Goal: Task Accomplishment & Management: Manage account settings

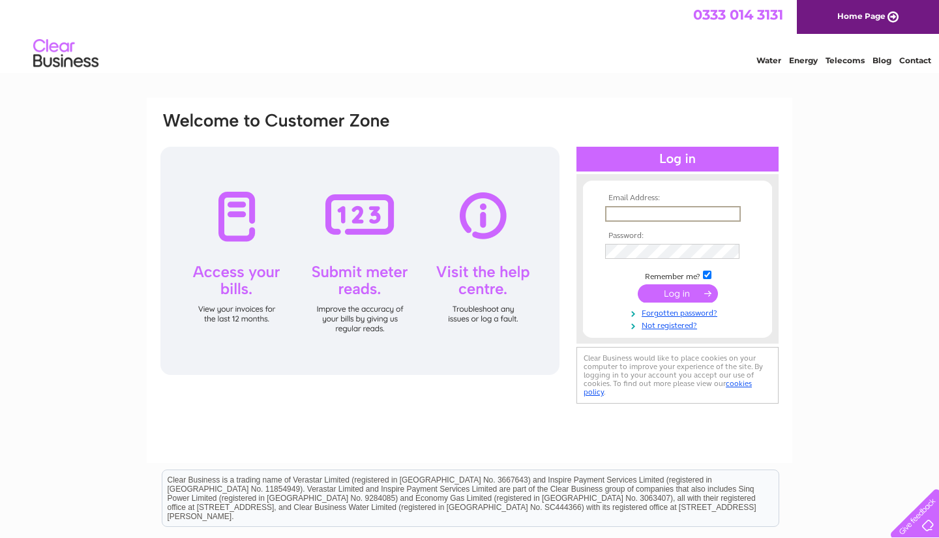
click at [461, 211] on input "text" at bounding box center [673, 214] width 136 height 16
type input "gordon@woodstock.dental"
click at [461, 292] on input "submit" at bounding box center [678, 293] width 80 height 18
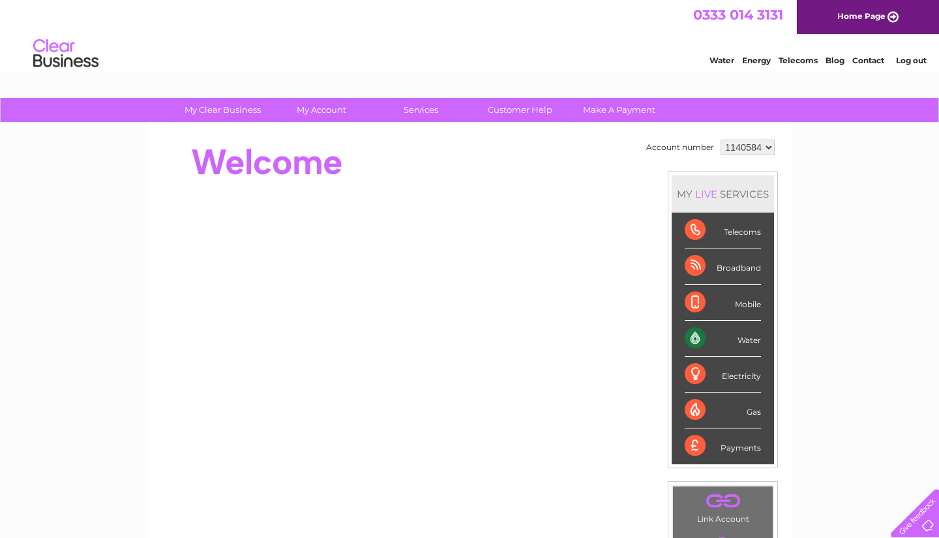
click at [756, 345] on div "Water" at bounding box center [723, 339] width 76 height 36
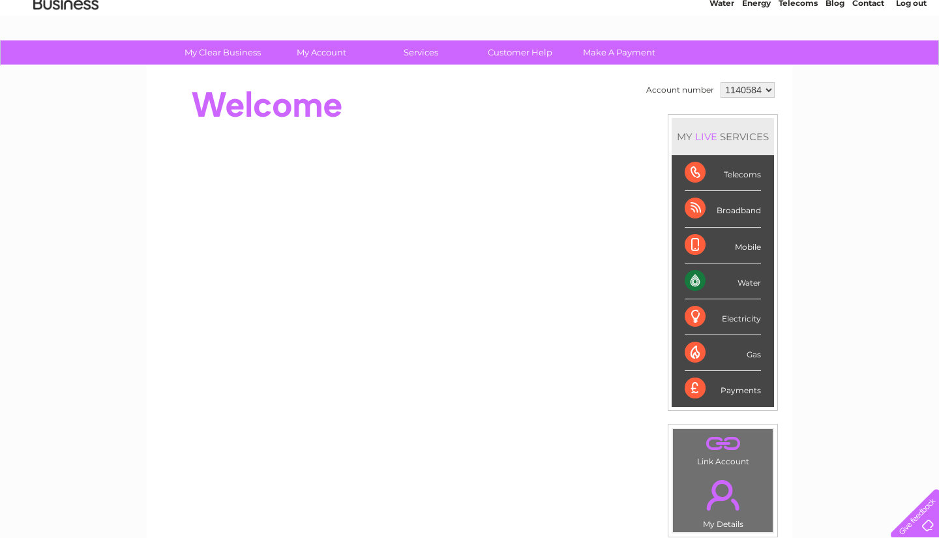
scroll to position [50, 0]
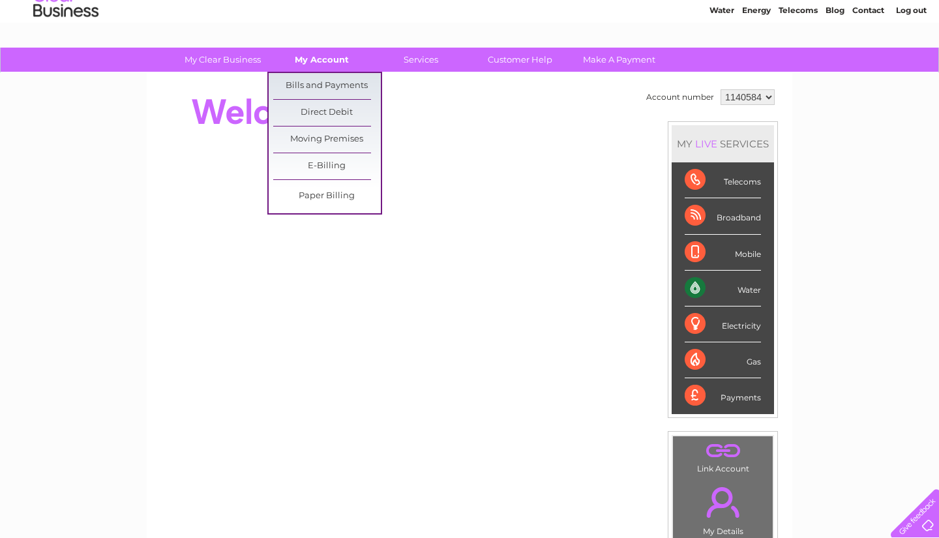
click at [333, 62] on link "My Account" at bounding box center [322, 60] width 108 height 24
click at [328, 82] on link "Bills and Payments" at bounding box center [327, 86] width 108 height 26
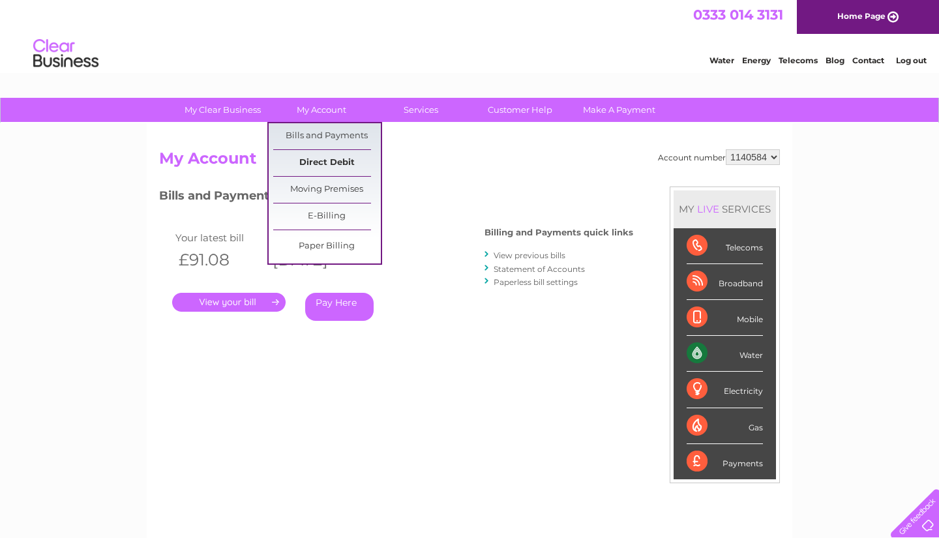
click at [331, 162] on link "Direct Debit" at bounding box center [327, 163] width 108 height 26
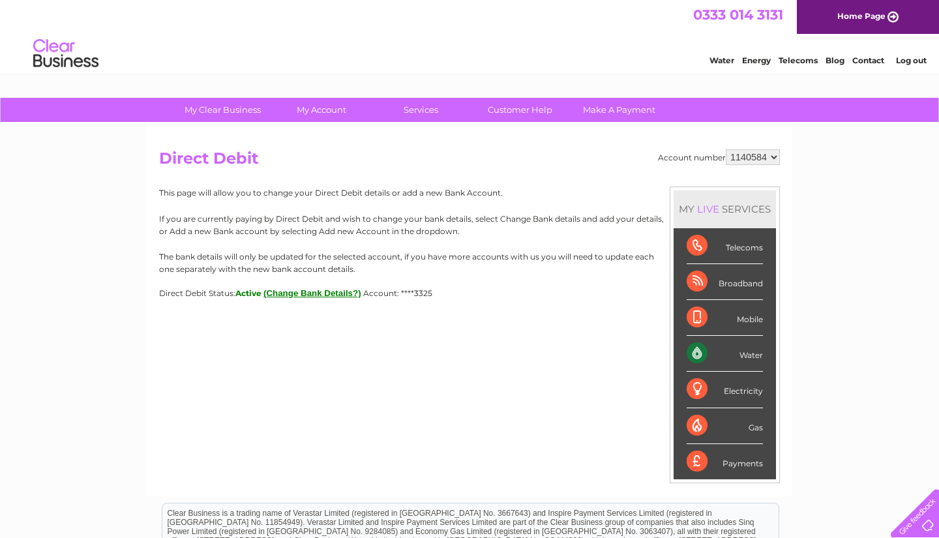
click at [293, 290] on button "(Change Bank Details?)" at bounding box center [312, 293] width 98 height 10
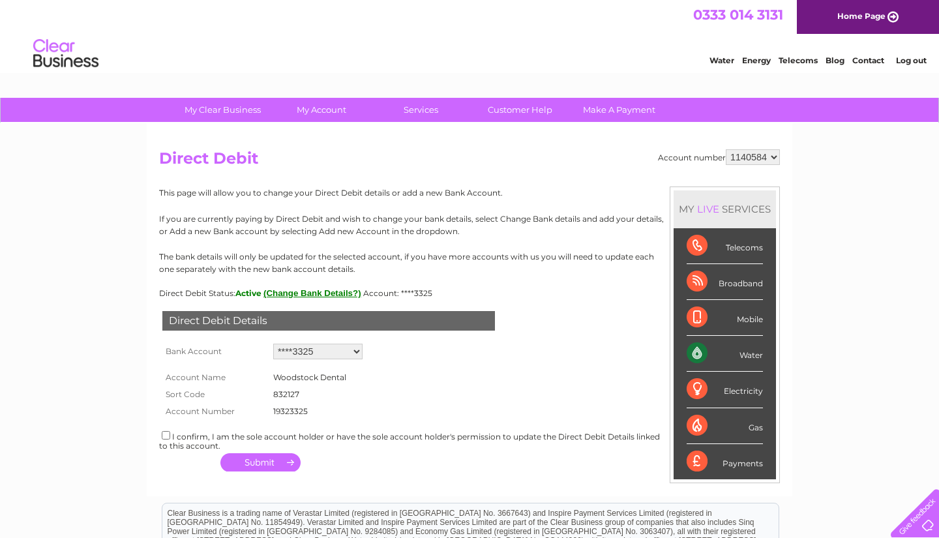
select select "0"
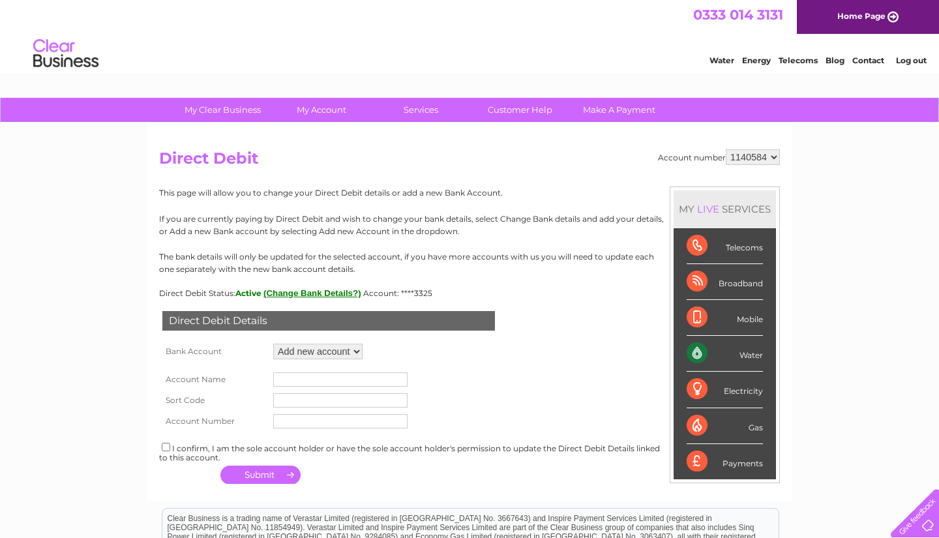
click at [346, 374] on input "text" at bounding box center [340, 379] width 134 height 14
type input "MAAM Co Ltd"
click at [330, 402] on input "text" at bounding box center [340, 400] width 134 height 14
click at [327, 417] on input "text" at bounding box center [340, 422] width 134 height 14
click at [329, 401] on input "19512586" at bounding box center [341, 401] width 136 height 16
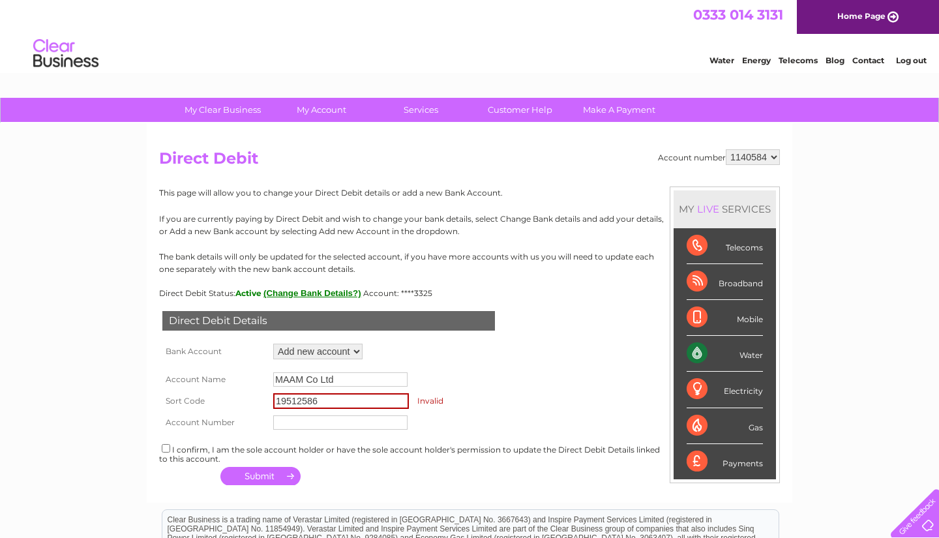
click at [329, 401] on input "19512586" at bounding box center [341, 401] width 136 height 16
type input "832127"
click at [318, 414] on input "text" at bounding box center [340, 421] width 134 height 14
type input "19512586"
click at [164, 445] on input "checkbox" at bounding box center [166, 447] width 8 height 8
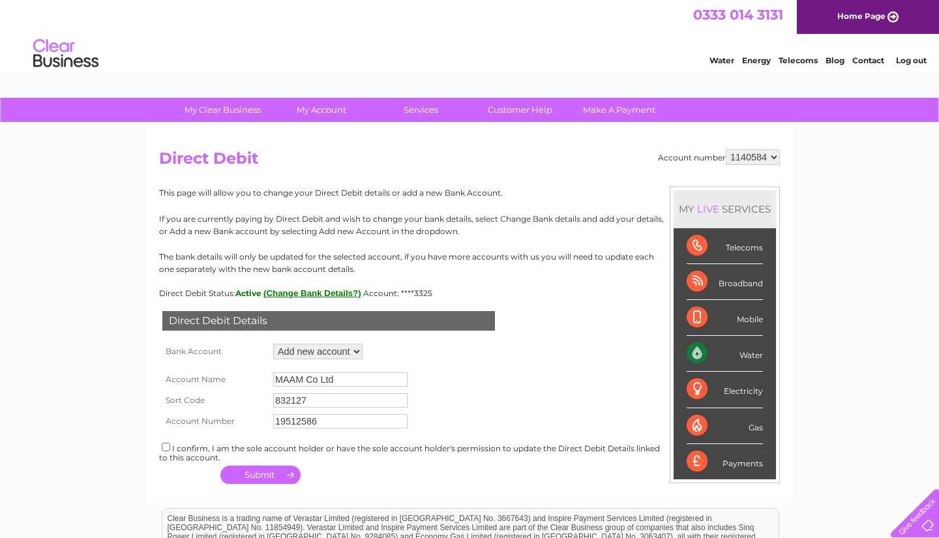
checkbox input "true"
click at [250, 471] on button "button" at bounding box center [260, 474] width 80 height 18
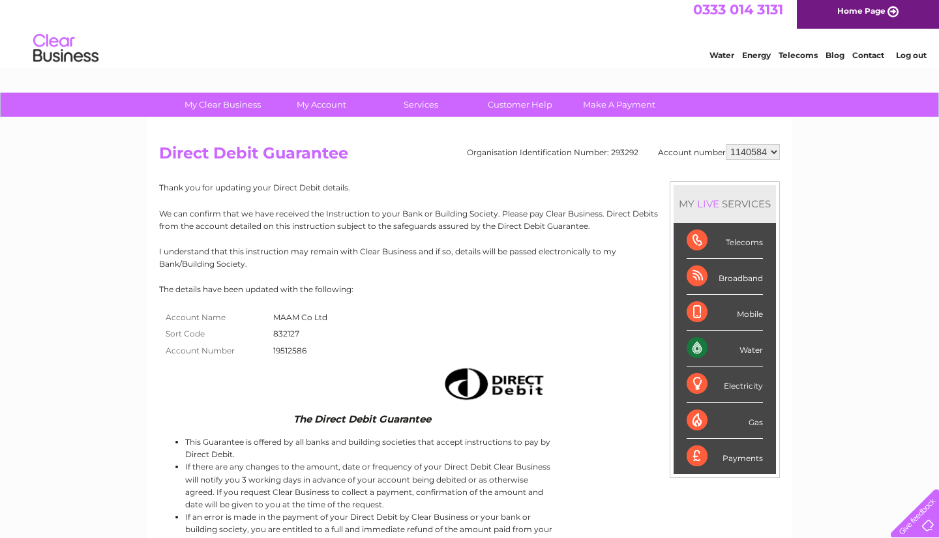
scroll to position [10, 0]
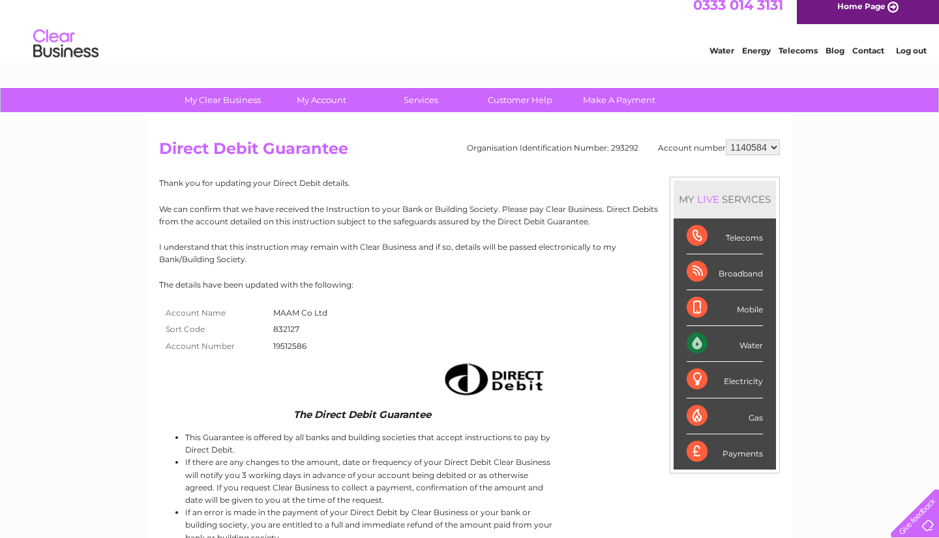
click at [867, 52] on link "Contact" at bounding box center [868, 51] width 32 height 10
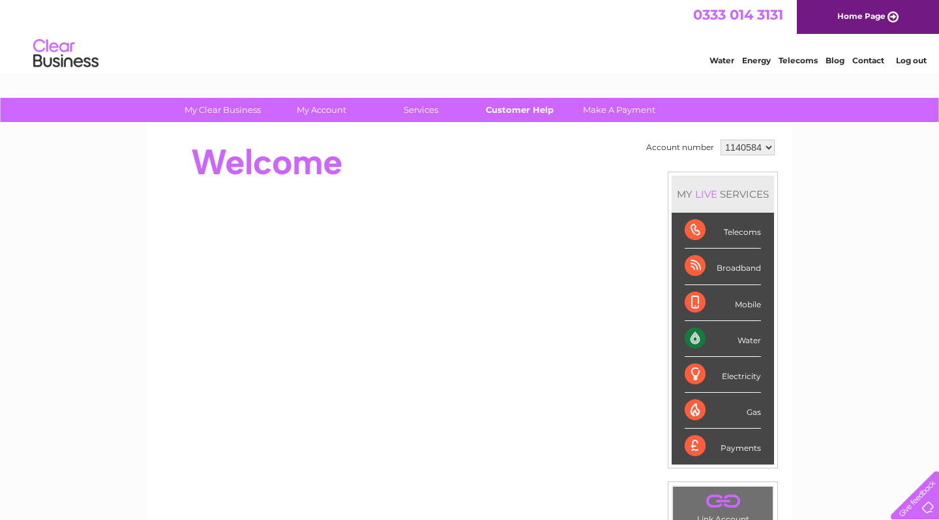
click at [546, 111] on link "Customer Help" at bounding box center [520, 110] width 108 height 24
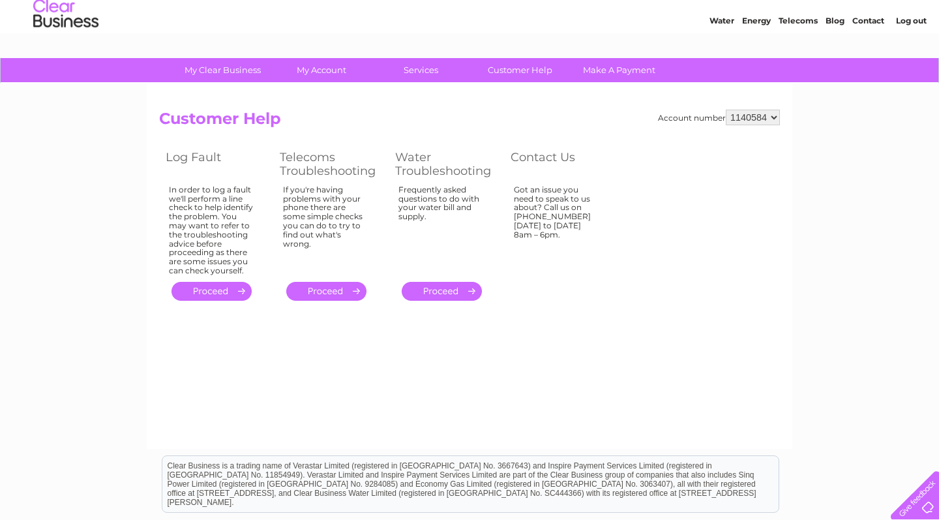
scroll to position [44, 0]
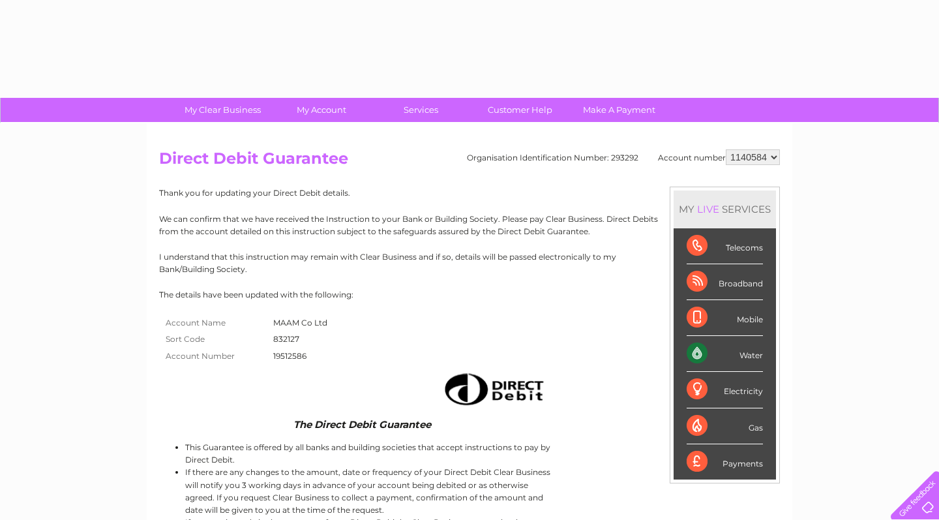
scroll to position [10, 0]
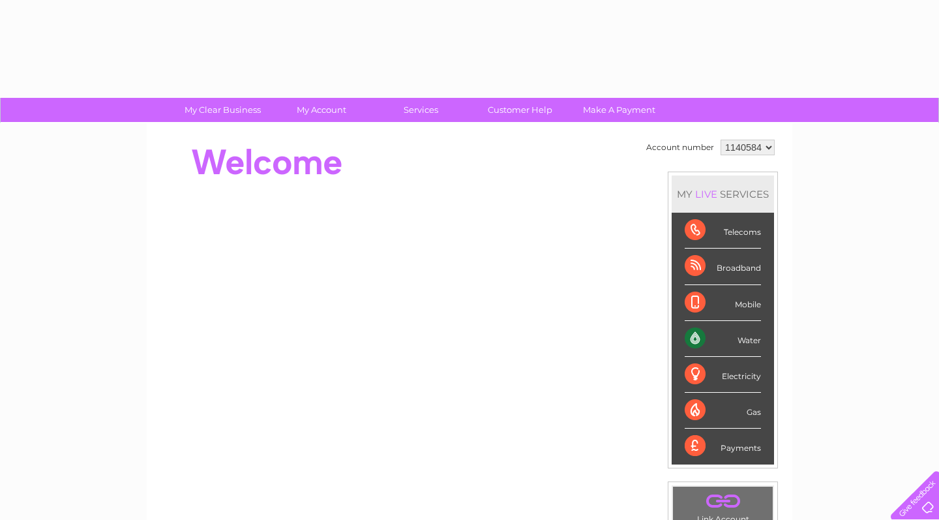
scroll to position [50, 0]
